Goal: Task Accomplishment & Management: Manage account settings

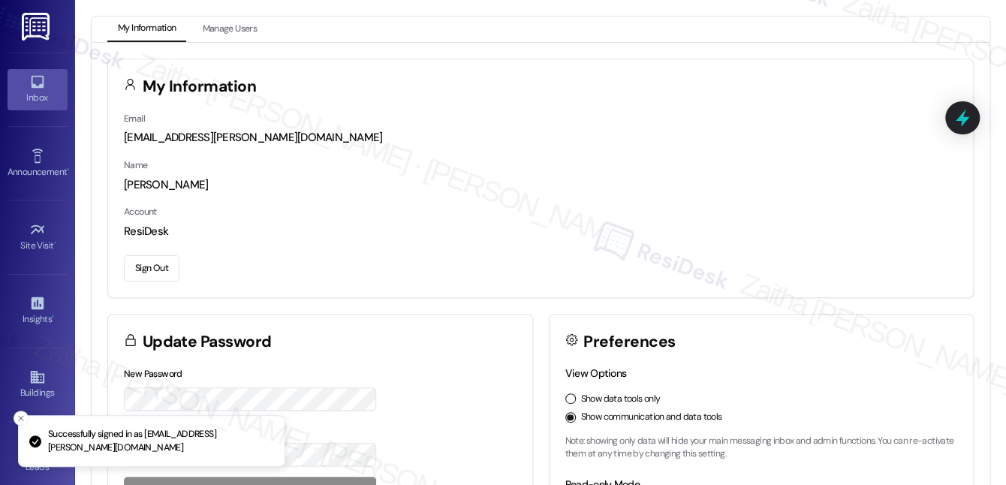
click at [36, 87] on icon at bounding box center [37, 82] width 13 height 13
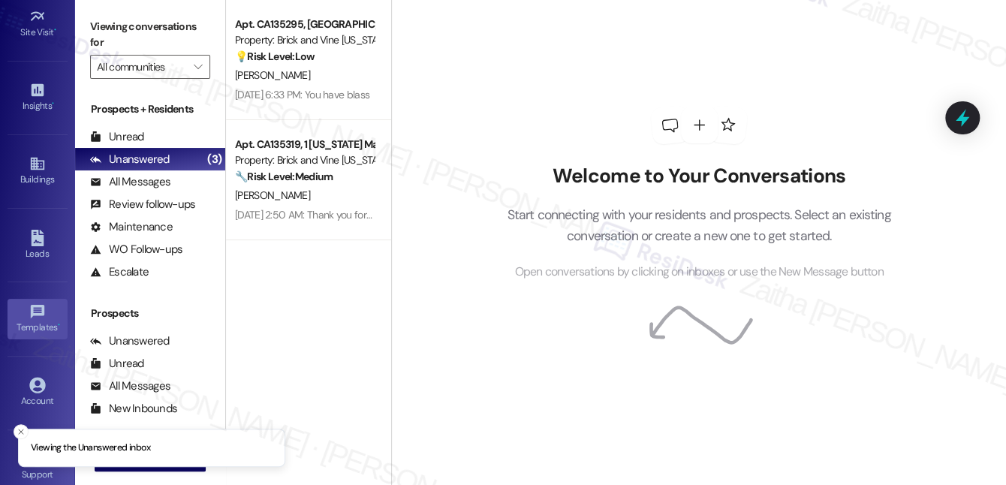
scroll to position [225, 0]
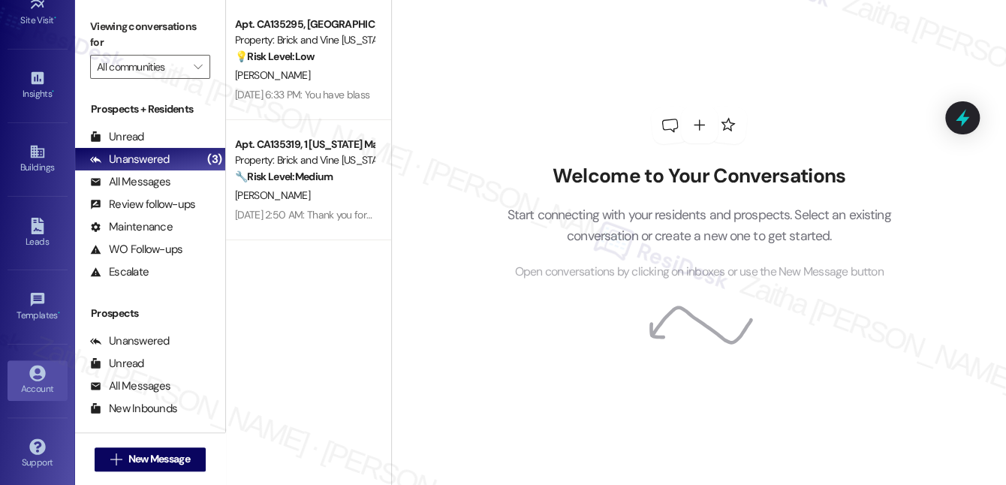
click at [40, 381] on div "Account" at bounding box center [37, 388] width 75 height 15
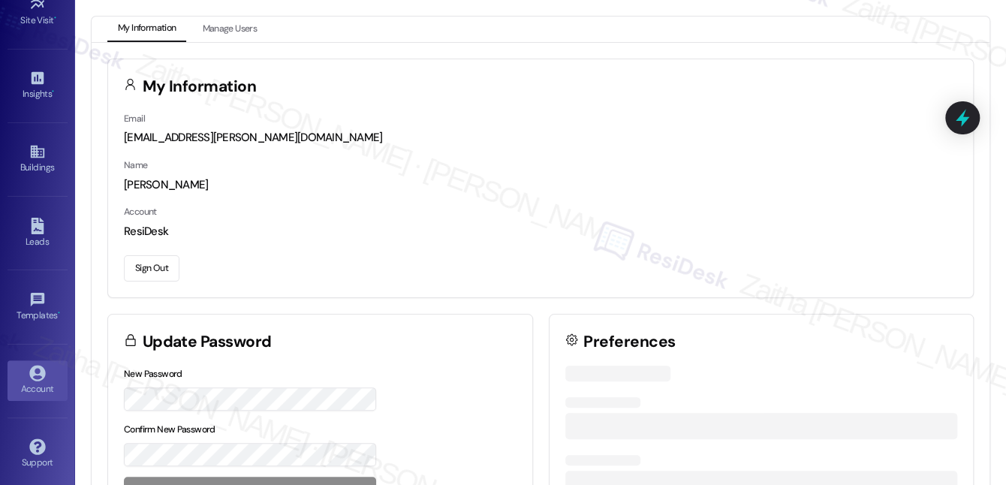
click at [136, 267] on button "Sign Out" at bounding box center [152, 268] width 56 height 26
